Goal: Navigation & Orientation: Find specific page/section

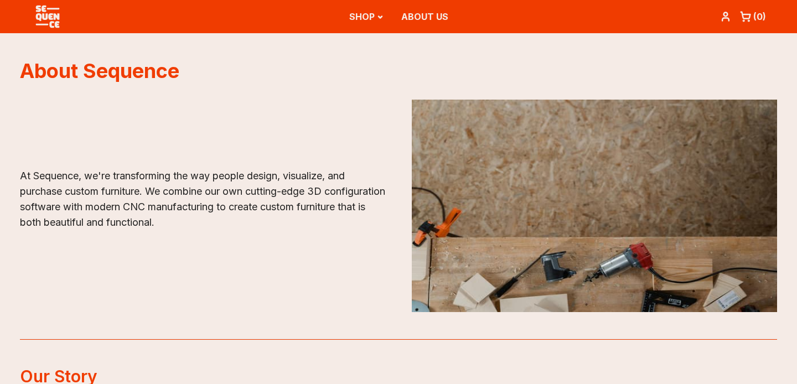
click at [101, 217] on p "At Sequence, we're transforming the way people design, visualize, and purchase …" at bounding box center [202, 199] width 365 height 62
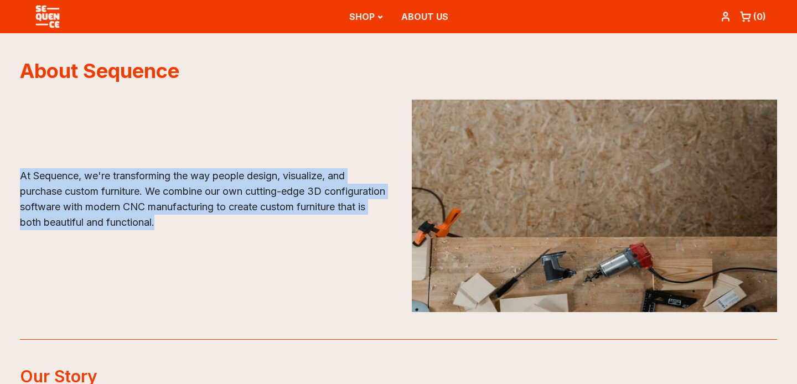
drag, startPoint x: 52, startPoint y: 175, endPoint x: 253, endPoint y: 225, distance: 207.4
click at [253, 225] on p "At Sequence, we're transforming the way people design, visualize, and purchase …" at bounding box center [202, 199] width 365 height 62
copy p "At Sequence, we're transforming the way people design, visualize, and purchase …"
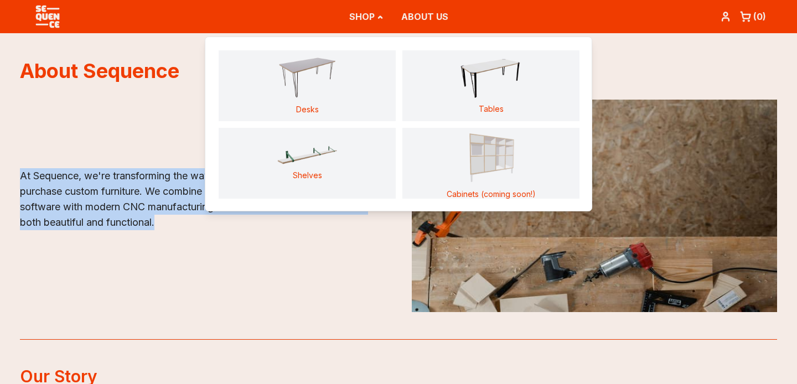
click at [377, 18] on icon "Main" at bounding box center [380, 17] width 7 height 7
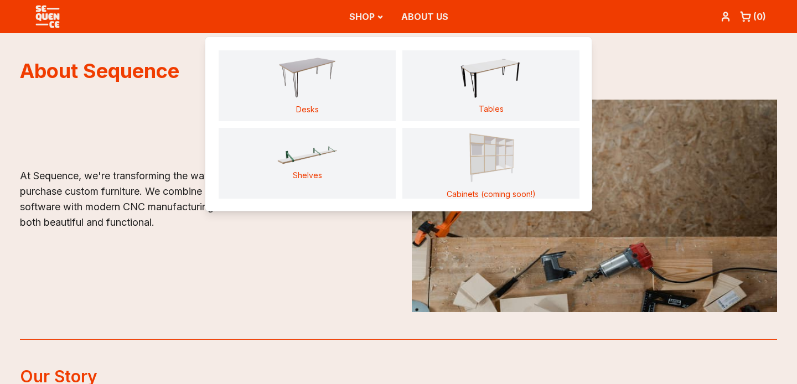
click at [110, 111] on div "At Sequence, we're transforming the way people design, visualize, and purchase …" at bounding box center [398, 206] width 757 height 212
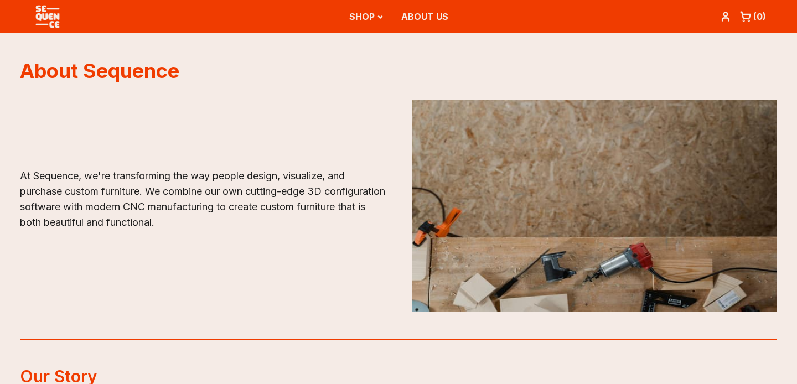
click at [47, 14] on img at bounding box center [47, 16] width 33 height 33
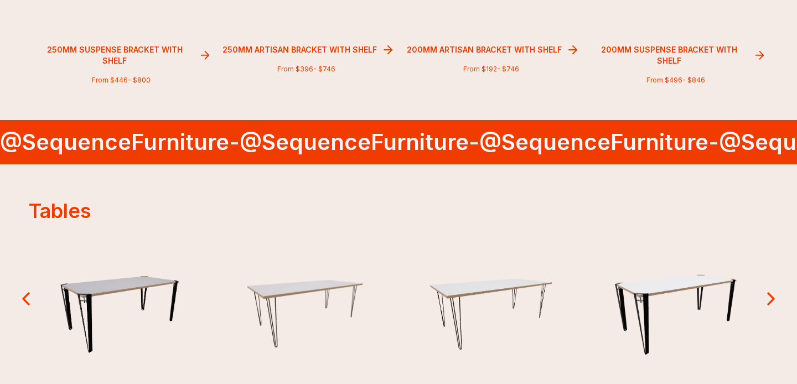
scroll to position [966, 0]
